Goal: Navigation & Orientation: Find specific page/section

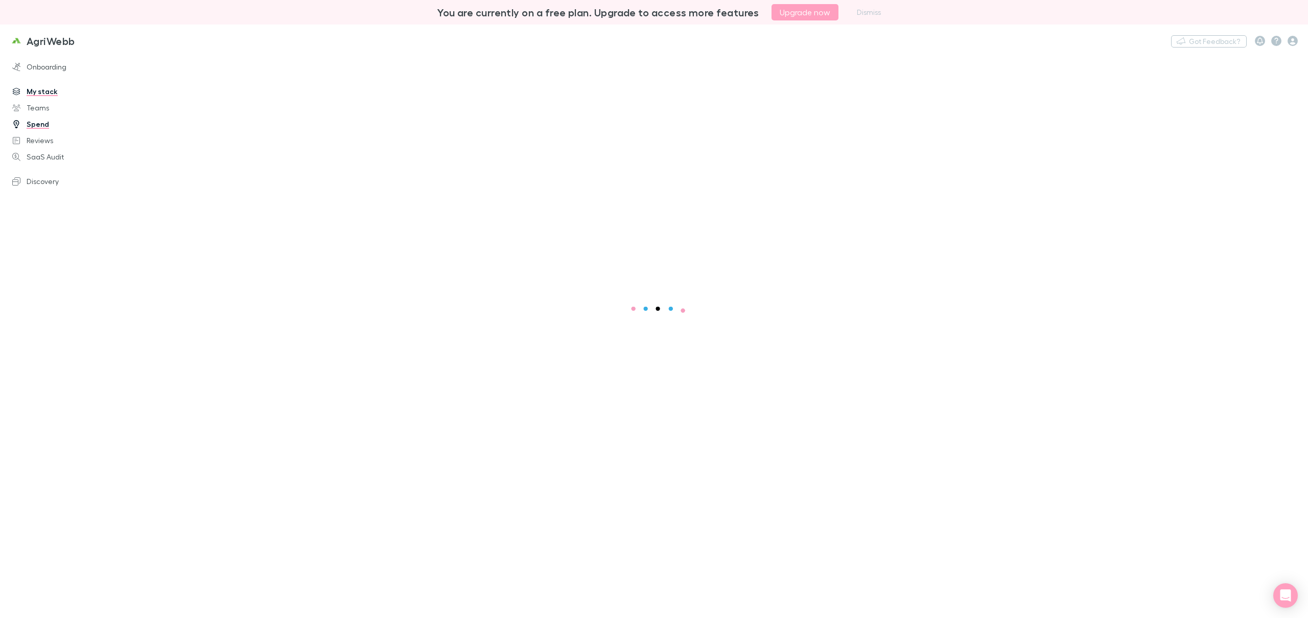
click at [53, 93] on link "My stack" at bounding box center [72, 91] width 141 height 16
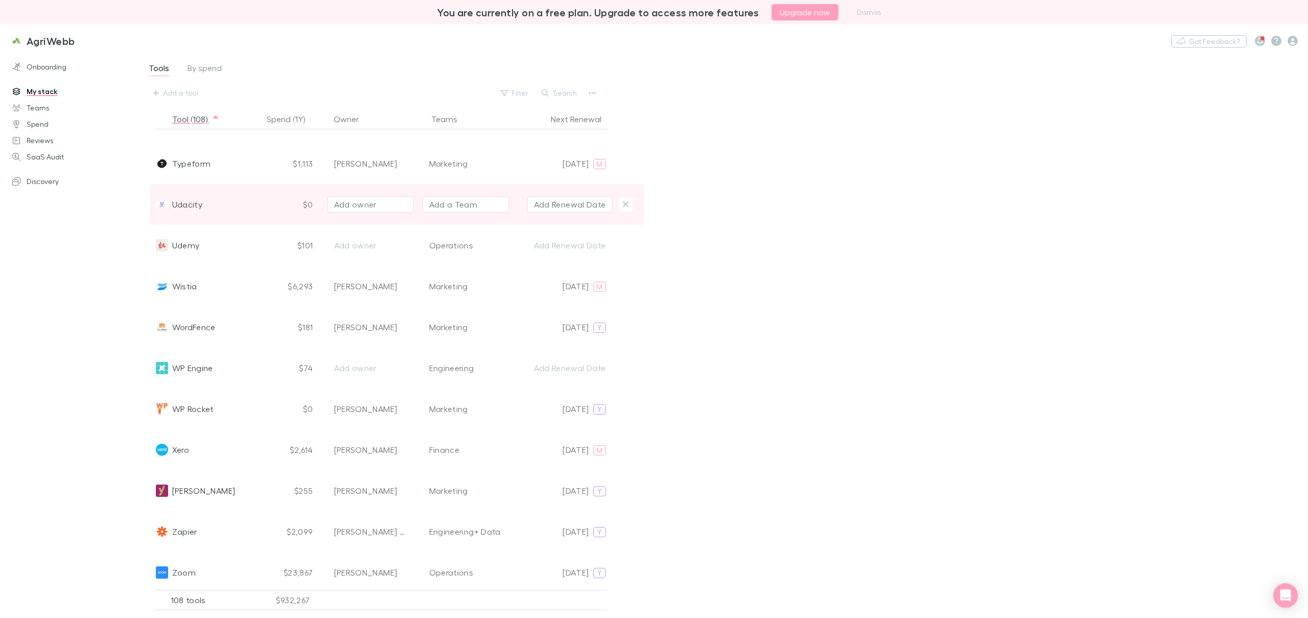
scroll to position [3953, 0]
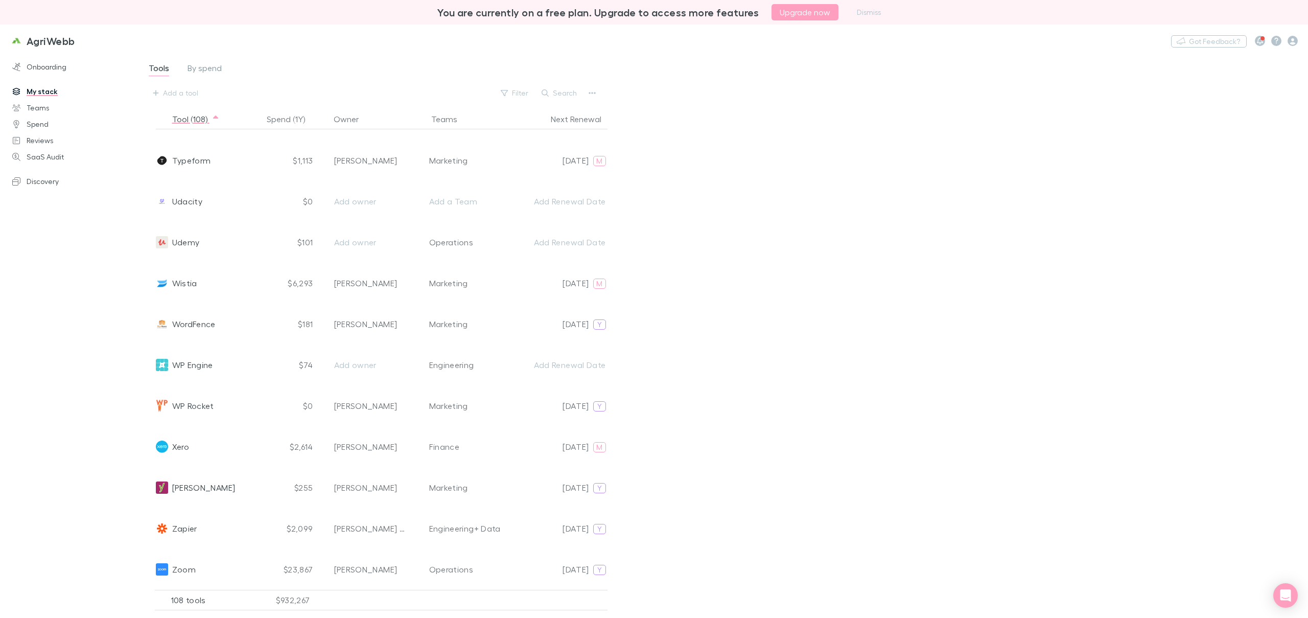
click at [748, 246] on div "Tools By spend Add a tool Filter Search Tool (108) Spend (1Y) Owner Teams Next …" at bounding box center [722, 331] width 1170 height 557
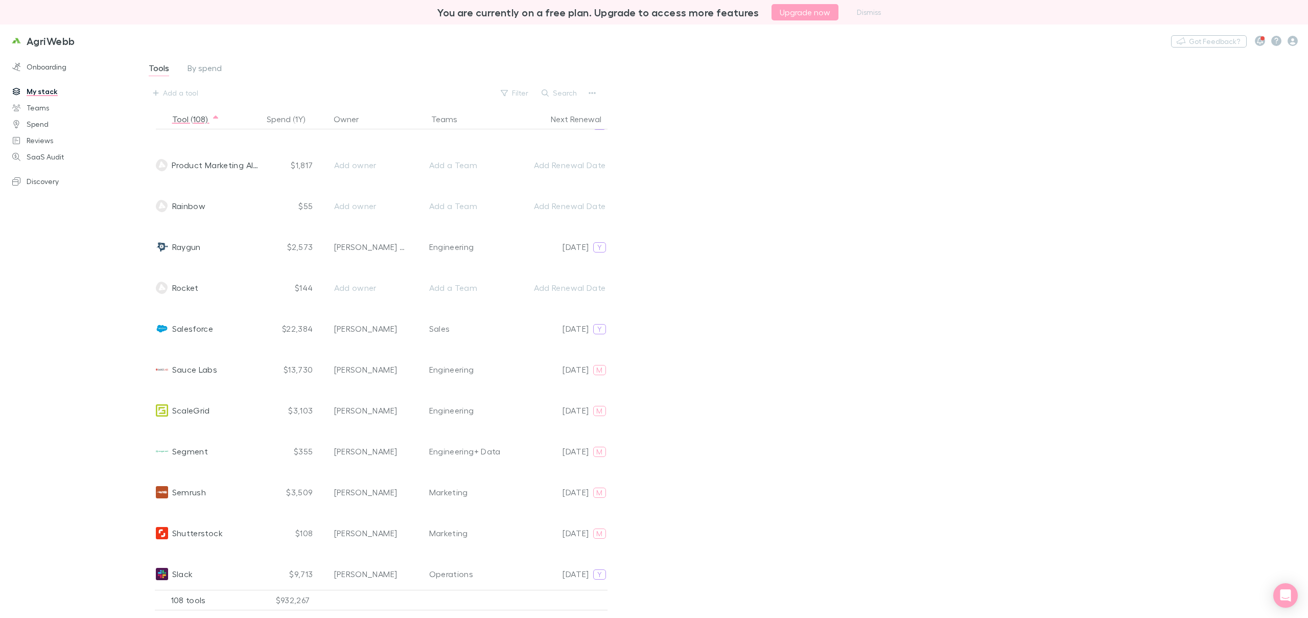
scroll to position [2752, 0]
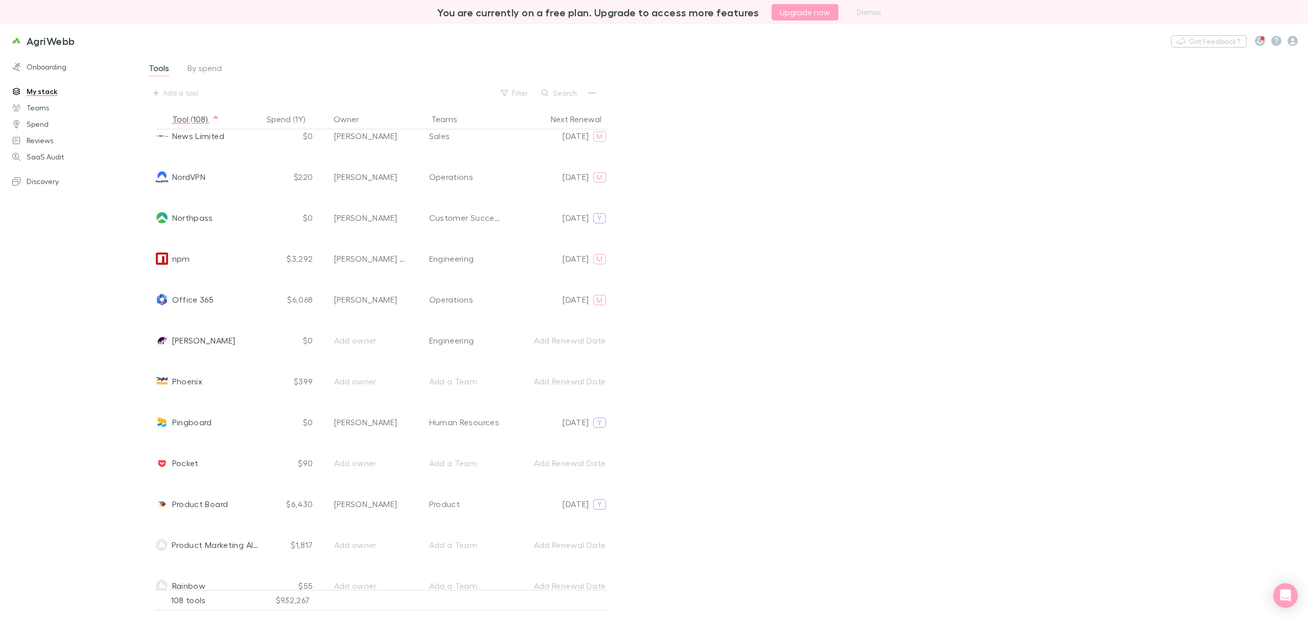
click at [244, 33] on div "AgriWebb Nothing Got Feedback?" at bounding box center [654, 41] width 1308 height 33
